Goal: Information Seeking & Learning: Learn about a topic

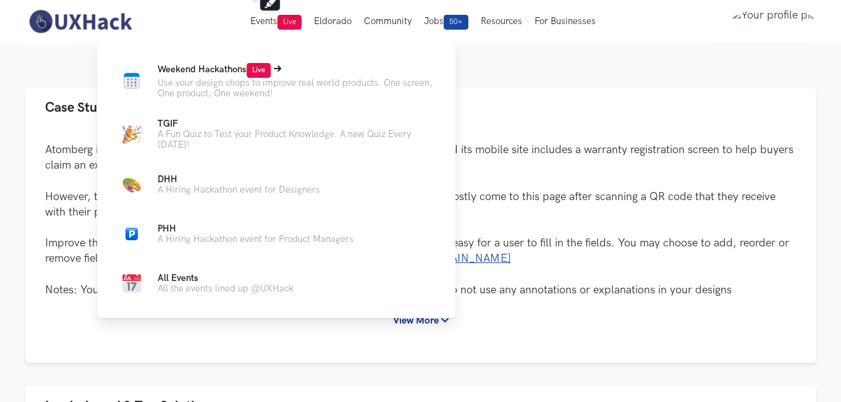
click at [203, 69] on span "Weekend Hackathons Live" at bounding box center [214, 69] width 113 height 11
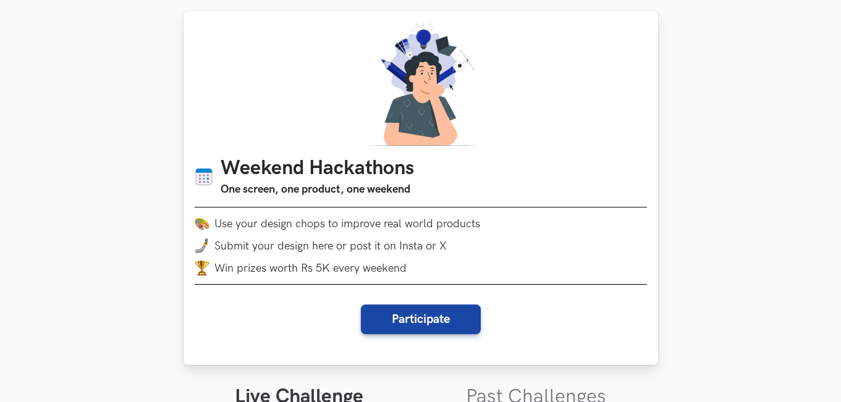
scroll to position [247, 0]
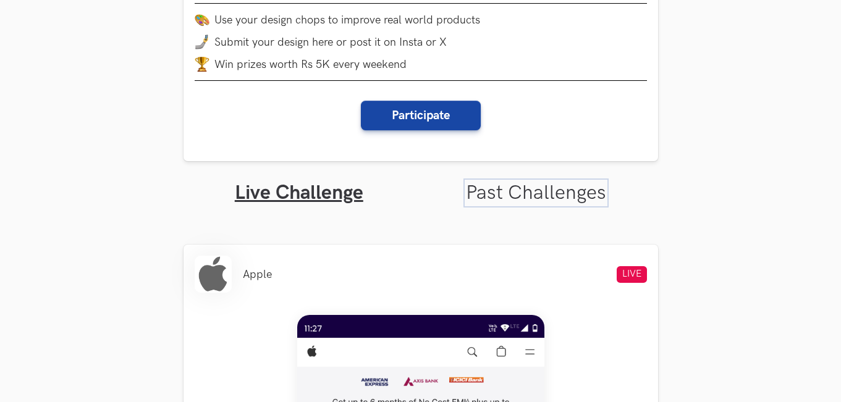
click at [512, 198] on link "Past Challenges" at bounding box center [536, 193] width 140 height 24
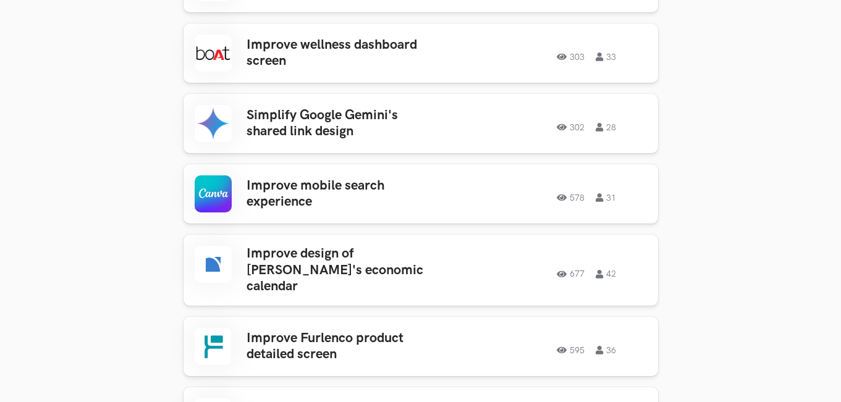
scroll to position [1050, 0]
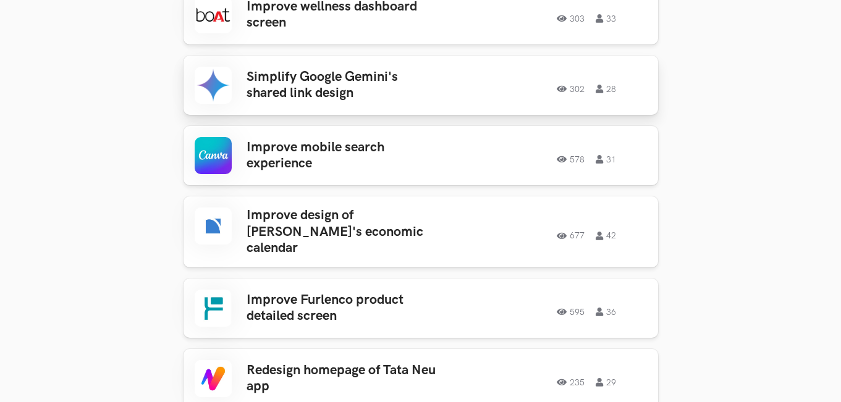
click at [537, 97] on div "Simplify Google Gemini's shared link design 302 28 302 28" at bounding box center [421, 85] width 452 height 37
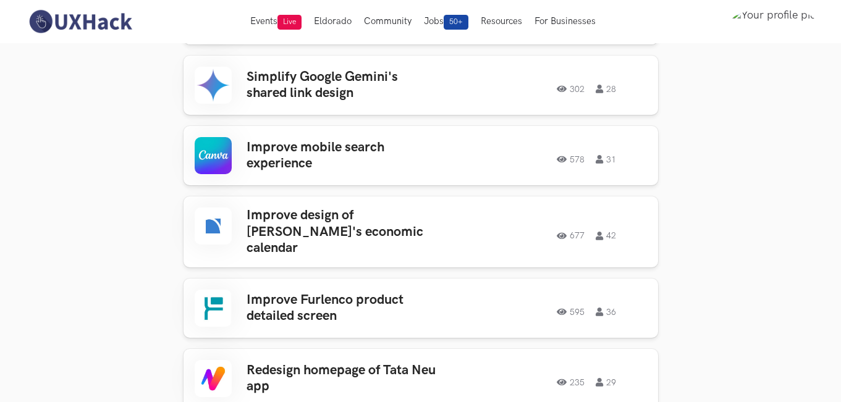
scroll to position [618, 0]
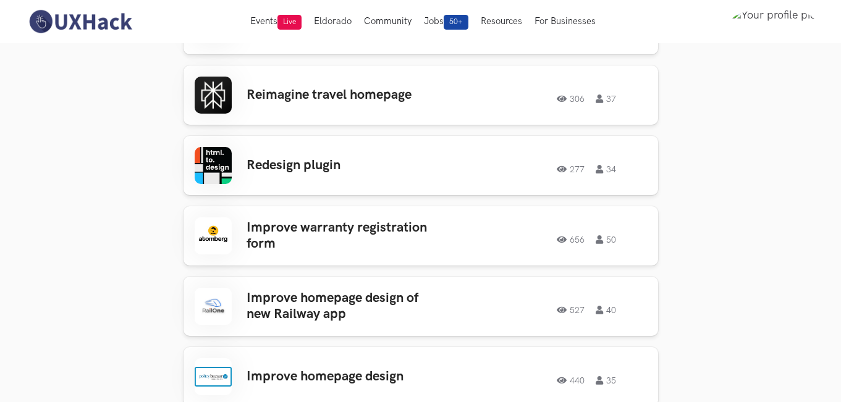
click at [71, 7] on nav "Events Live Eldorado Community Jobs 50+ Resources For Businesses Home My Profil…" at bounding box center [420, 21] width 791 height 43
click at [67, 30] on img at bounding box center [80, 22] width 110 height 26
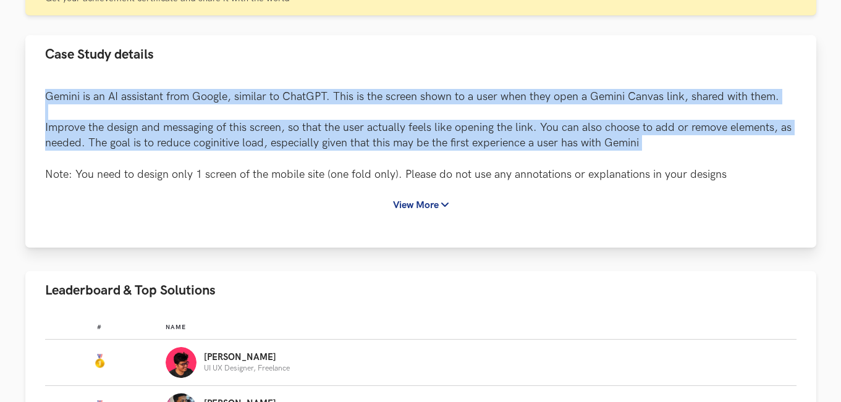
drag, startPoint x: 49, startPoint y: 93, endPoint x: 699, endPoint y: 161, distance: 652.9
click at [699, 161] on div "Gemini is an AI assistant from Google, similar to ChatGPT. This is the screen s…" at bounding box center [420, 161] width 791 height 174
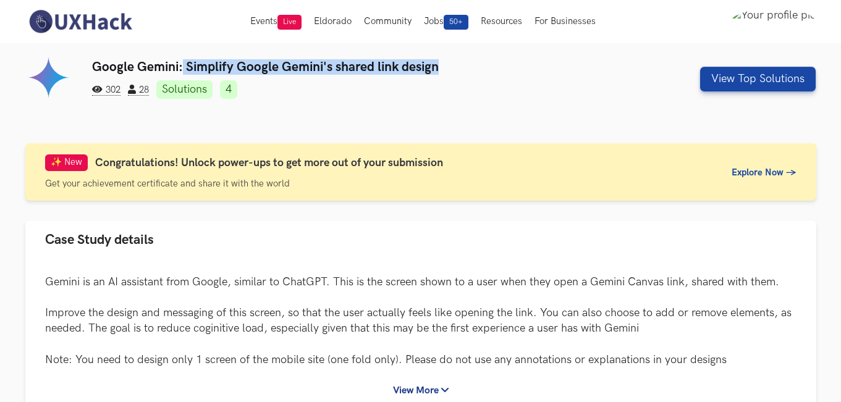
drag, startPoint x: 183, startPoint y: 62, endPoint x: 525, endPoint y: 62, distance: 341.7
click at [525, 62] on h3 "Google Gemini: Simplify Google Gemini's shared link design" at bounding box center [353, 66] width 523 height 15
copy h3 "Simplify Google Gemini's shared link design"
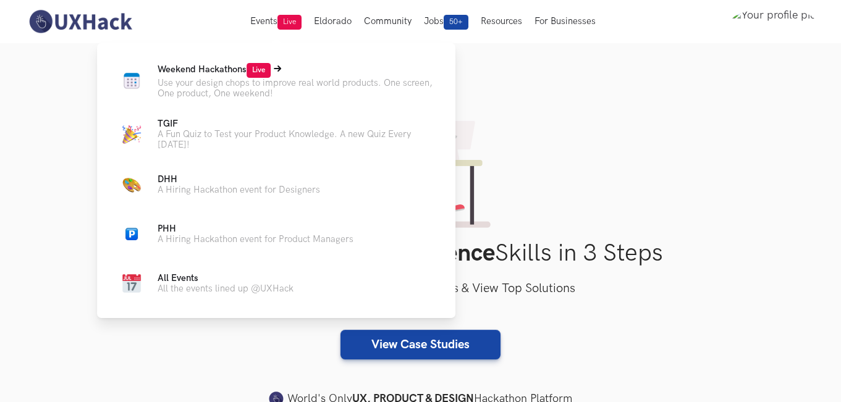
click at [233, 69] on span "Weekend Hackathons Live" at bounding box center [214, 69] width 113 height 11
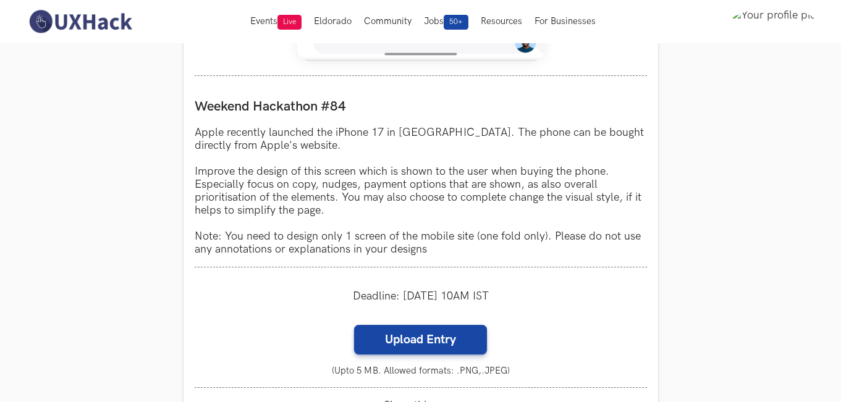
scroll to position [865, 0]
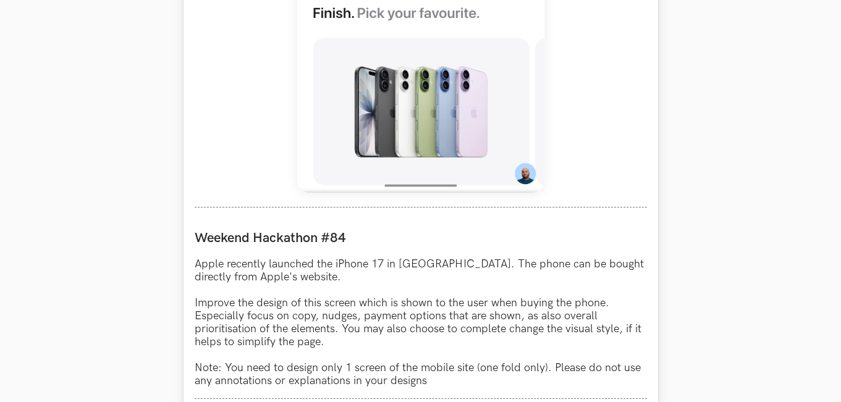
scroll to position [989, 0]
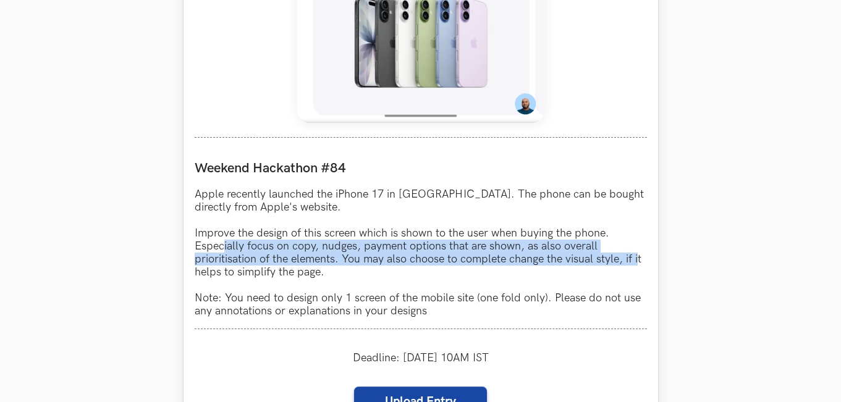
drag, startPoint x: 224, startPoint y: 242, endPoint x: 639, endPoint y: 260, distance: 415.6
click at [639, 260] on p "Apple recently launched the iPhone 17 in [GEOGRAPHIC_DATA]. The phone can be bo…" at bounding box center [421, 253] width 452 height 130
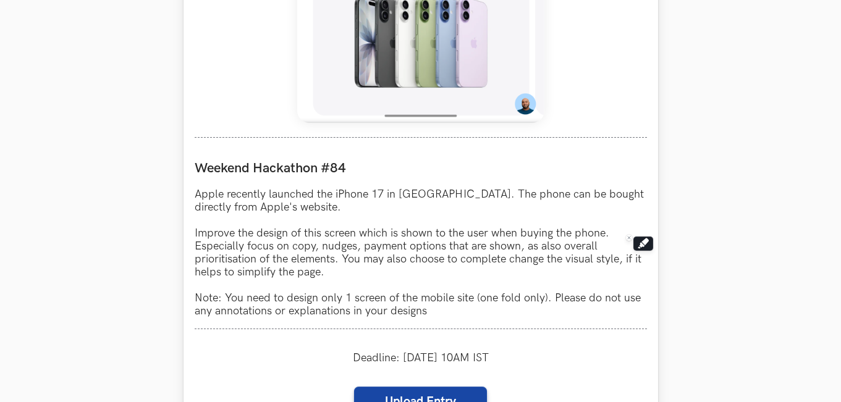
click at [300, 277] on p "Apple recently launched the iPhone 17 in [GEOGRAPHIC_DATA]. The phone can be bo…" at bounding box center [421, 253] width 452 height 130
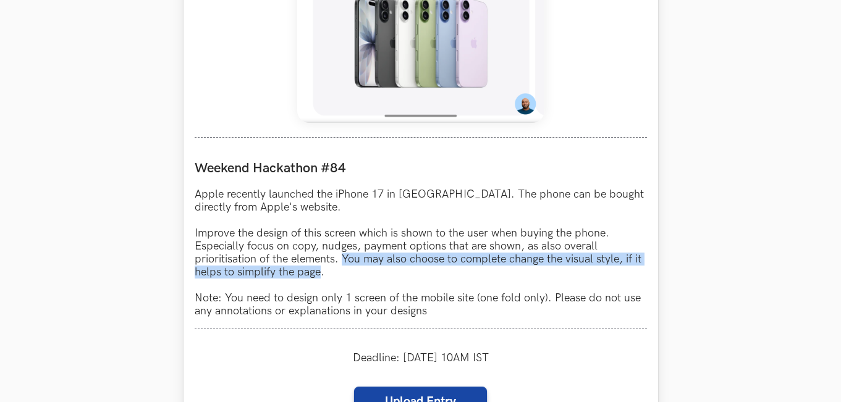
drag, startPoint x: 300, startPoint y: 277, endPoint x: 345, endPoint y: 255, distance: 50.8
click at [345, 255] on p "Apple recently launched the iPhone 17 in [GEOGRAPHIC_DATA]. The phone can be bo…" at bounding box center [421, 253] width 452 height 130
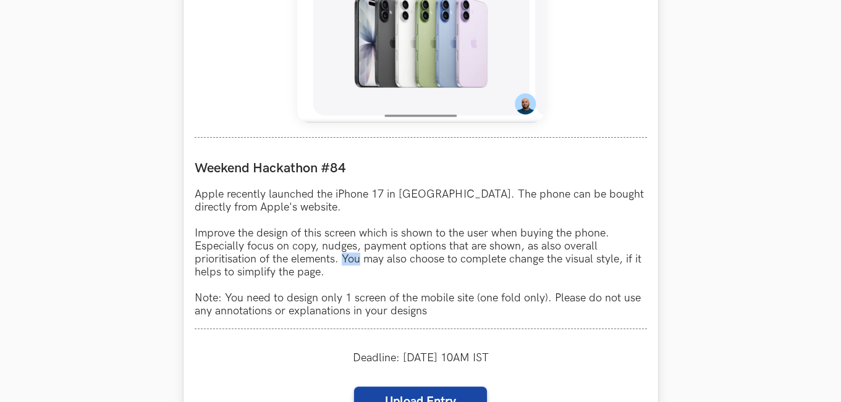
drag, startPoint x: 345, startPoint y: 255, endPoint x: 348, endPoint y: 263, distance: 8.6
click at [348, 263] on p "Apple recently launched the iPhone 17 in [GEOGRAPHIC_DATA]. The phone can be bo…" at bounding box center [421, 253] width 452 height 130
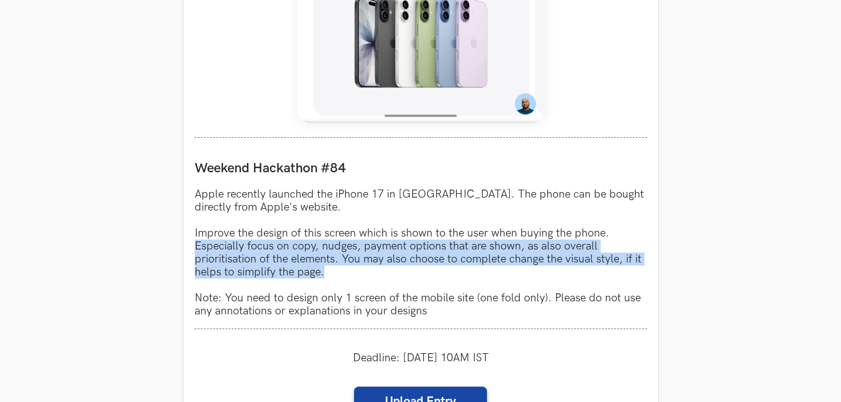
drag, startPoint x: 341, startPoint y: 269, endPoint x: 165, endPoint y: 243, distance: 178.1
click at [165, 243] on section "Weekend Hackathons One screen, one product, one weekend Use your design chops t…" at bounding box center [420, 52] width 841 height 1994
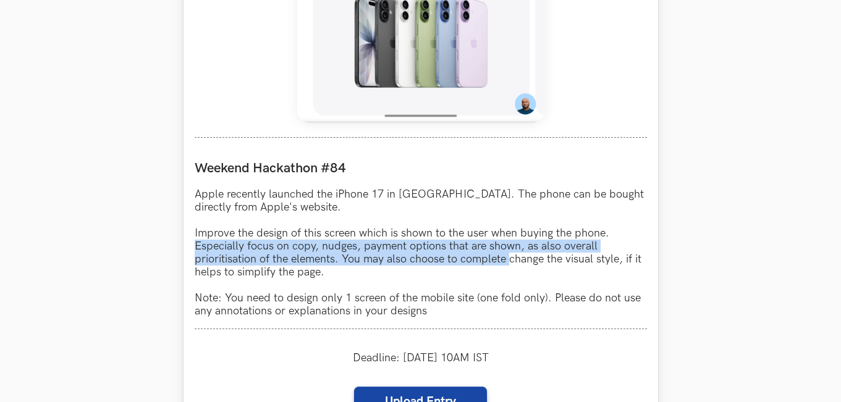
drag, startPoint x: 165, startPoint y: 243, endPoint x: 508, endPoint y: 254, distance: 343.1
click at [508, 254] on section "Weekend Hackathons One screen, one product, one weekend Use your design chops t…" at bounding box center [420, 52] width 841 height 1994
click at [508, 254] on p "Apple recently launched the iPhone 17 in [GEOGRAPHIC_DATA]. The phone can be bo…" at bounding box center [421, 253] width 452 height 130
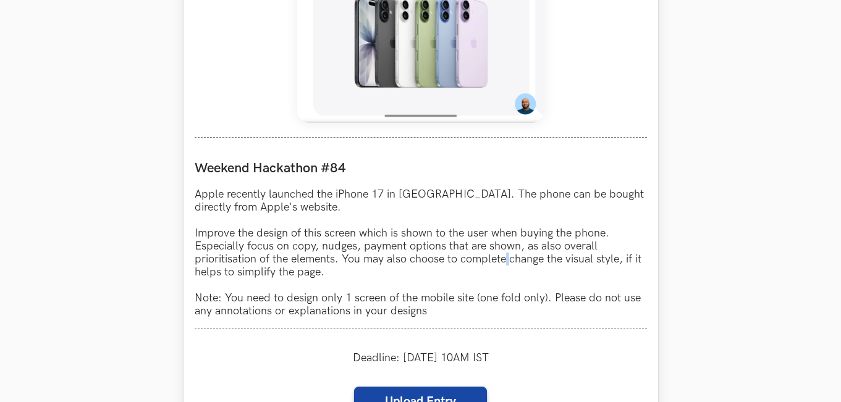
click at [508, 254] on p "Apple recently launched the iPhone 17 in [GEOGRAPHIC_DATA]. The phone can be bo…" at bounding box center [421, 253] width 452 height 130
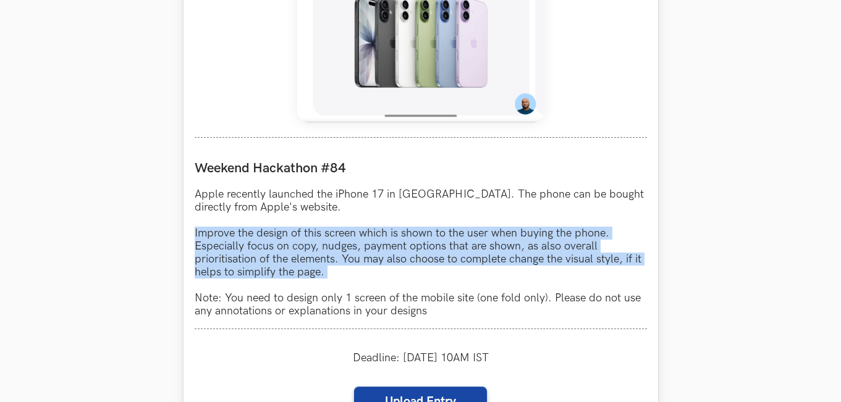
click at [508, 254] on p "Apple recently launched the iPhone 17 in [GEOGRAPHIC_DATA]. The phone can be bo…" at bounding box center [421, 253] width 452 height 130
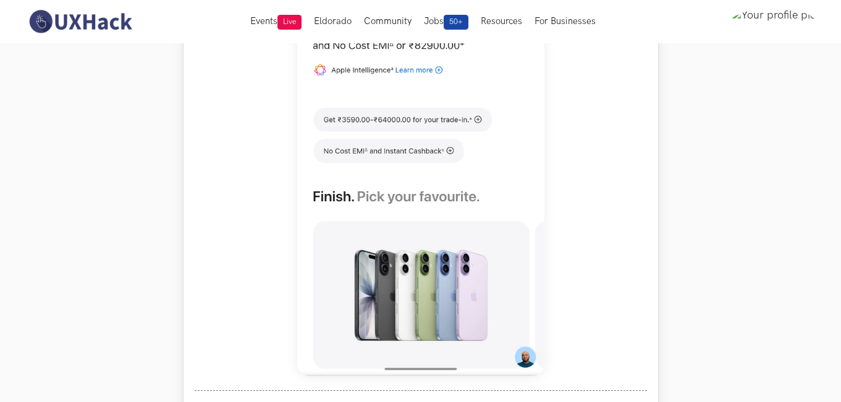
scroll to position [618, 0]
